Goal: Check status: Check status

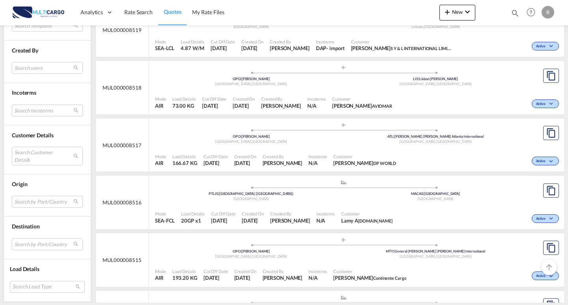
scroll to position [907, 0]
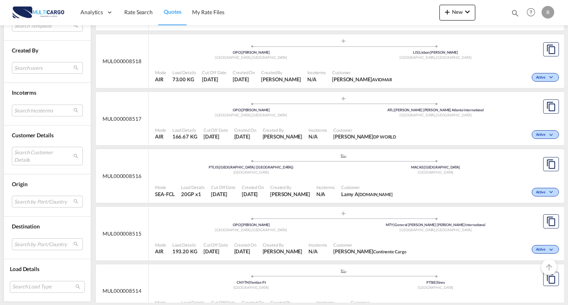
click at [181, 222] on ul ".a{fill:#aaa8ad;} .a{fill:#aaa8ad;} OPO | [PERSON_NAME][GEOGRAPHIC_DATA] , [GEO…" at bounding box center [343, 220] width 369 height 4
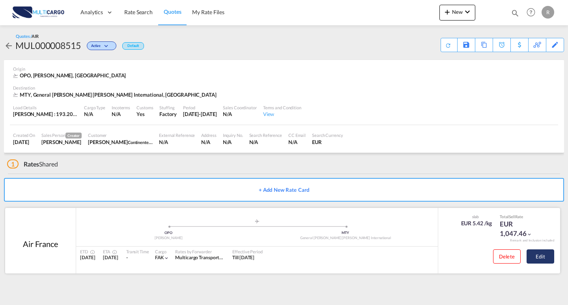
click at [542, 253] on button "Edit" at bounding box center [540, 256] width 28 height 14
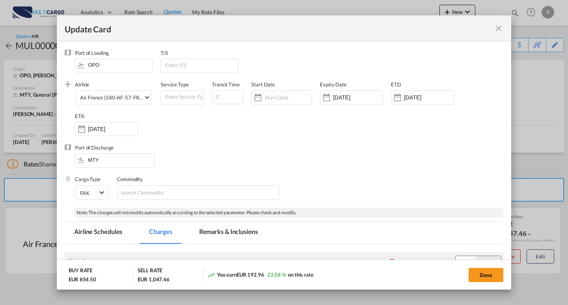
select select "per_shipment"
select select "per_awb"
select select "per_document"
select select "per_shipment"
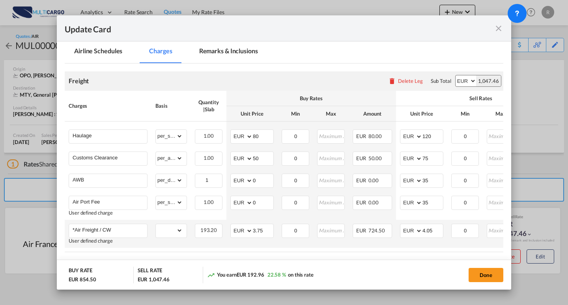
scroll to position [220, 0]
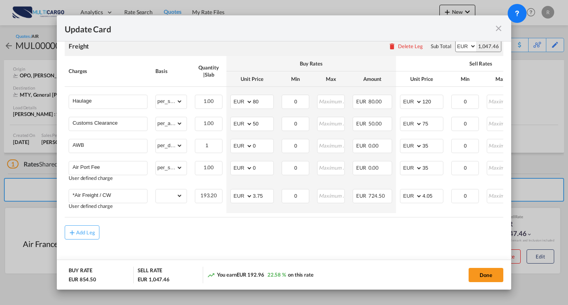
click at [501, 30] on md-icon "icon-close fg-AAA8AD m-0 pointer" at bounding box center [497, 28] width 9 height 9
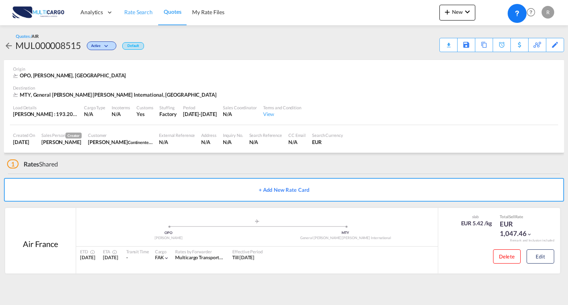
click at [142, 16] on span "Rate Search" at bounding box center [138, 12] width 28 height 8
click at [166, 10] on span "Quotes" at bounding box center [172, 11] width 17 height 7
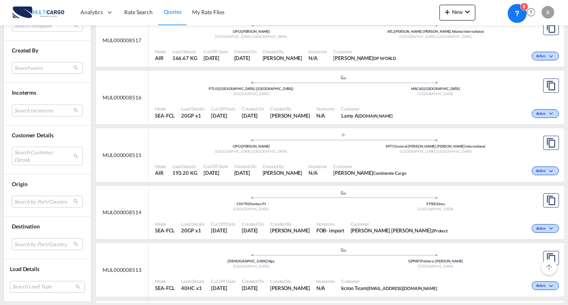
scroll to position [985, 0]
click at [217, 158] on div "Mode AIR Load Details 193.20 KG Cut Off Date [DATE] Created On [DATE] Created B…" at bounding box center [356, 170] width 415 height 24
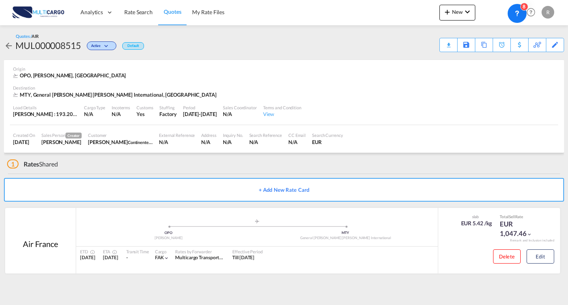
click at [169, 17] on link "Quotes" at bounding box center [172, 13] width 28 height 26
